Goal: Transaction & Acquisition: Obtain resource

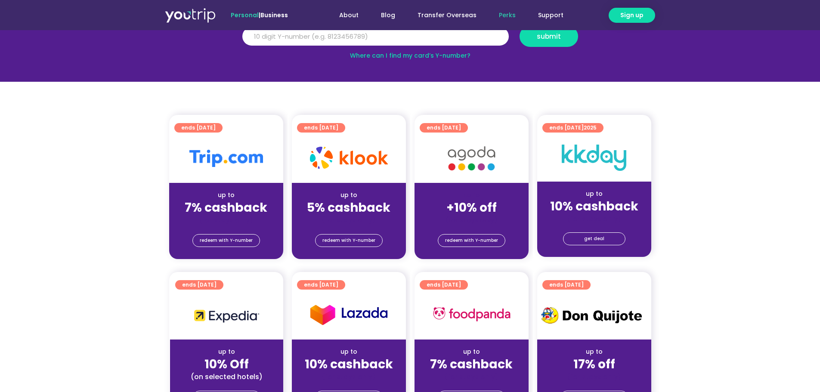
scroll to position [181, 0]
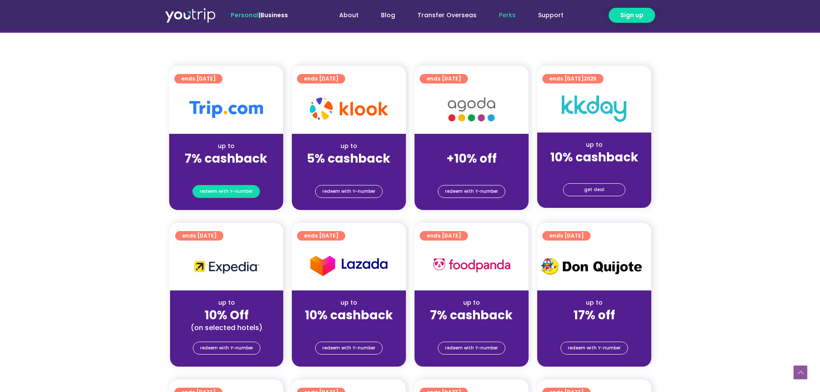
click at [217, 192] on span "redeem with Y-number" at bounding box center [226, 192] width 53 height 12
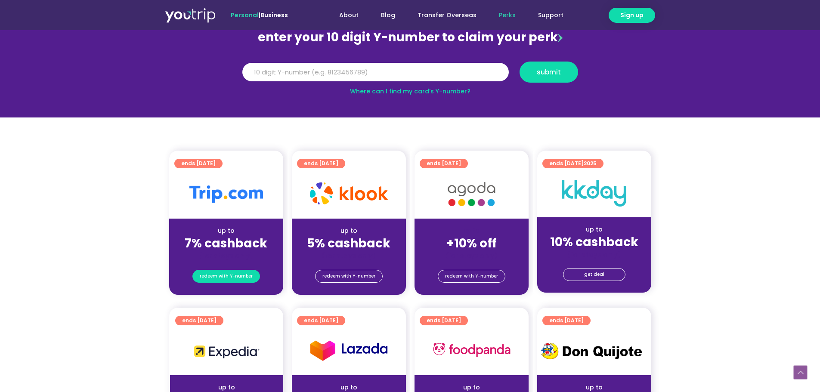
scroll to position [95, 0]
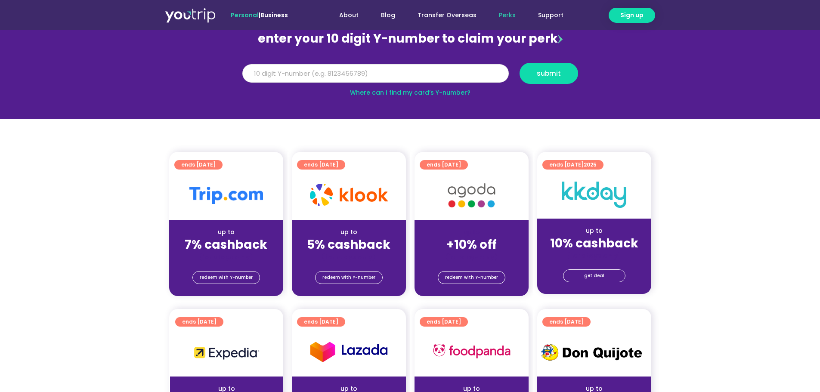
click at [273, 71] on input "Y Number" at bounding box center [375, 73] width 266 height 19
type input "8191487985"
click at [531, 68] on button "submit" at bounding box center [549, 73] width 59 height 21
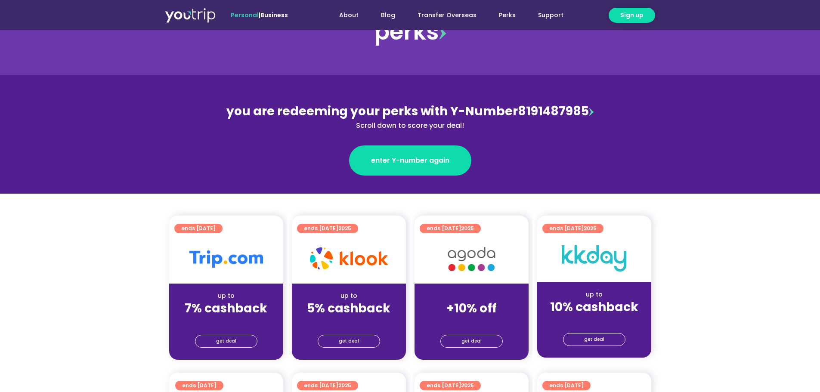
scroll to position [129, 0]
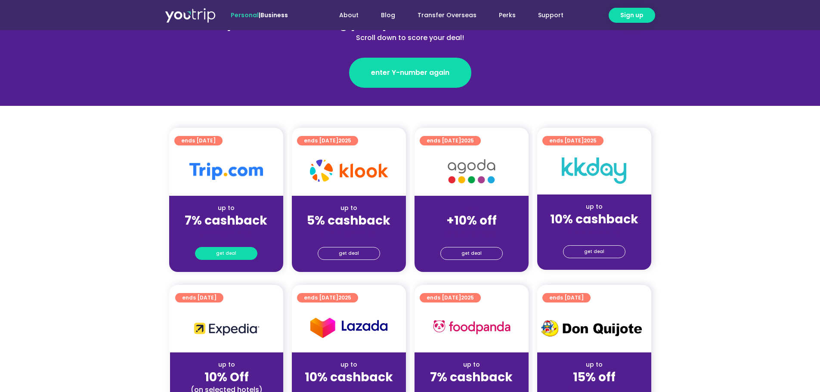
click at [229, 256] on span "get deal" at bounding box center [226, 254] width 20 height 12
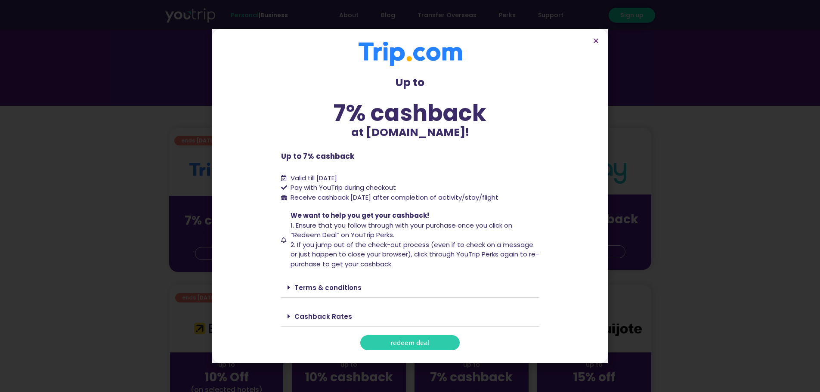
click at [401, 345] on span "redeem deal" at bounding box center [409, 343] width 39 height 6
